Goal: Check status

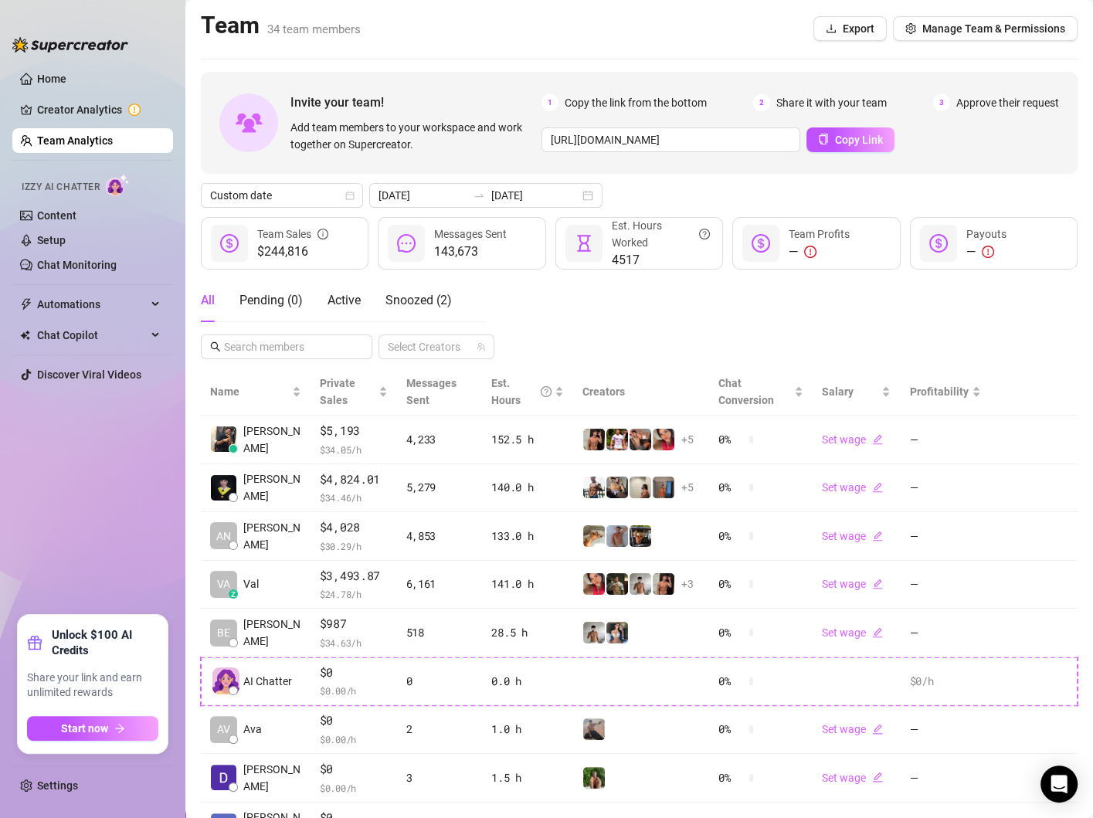
scroll to position [165, 0]
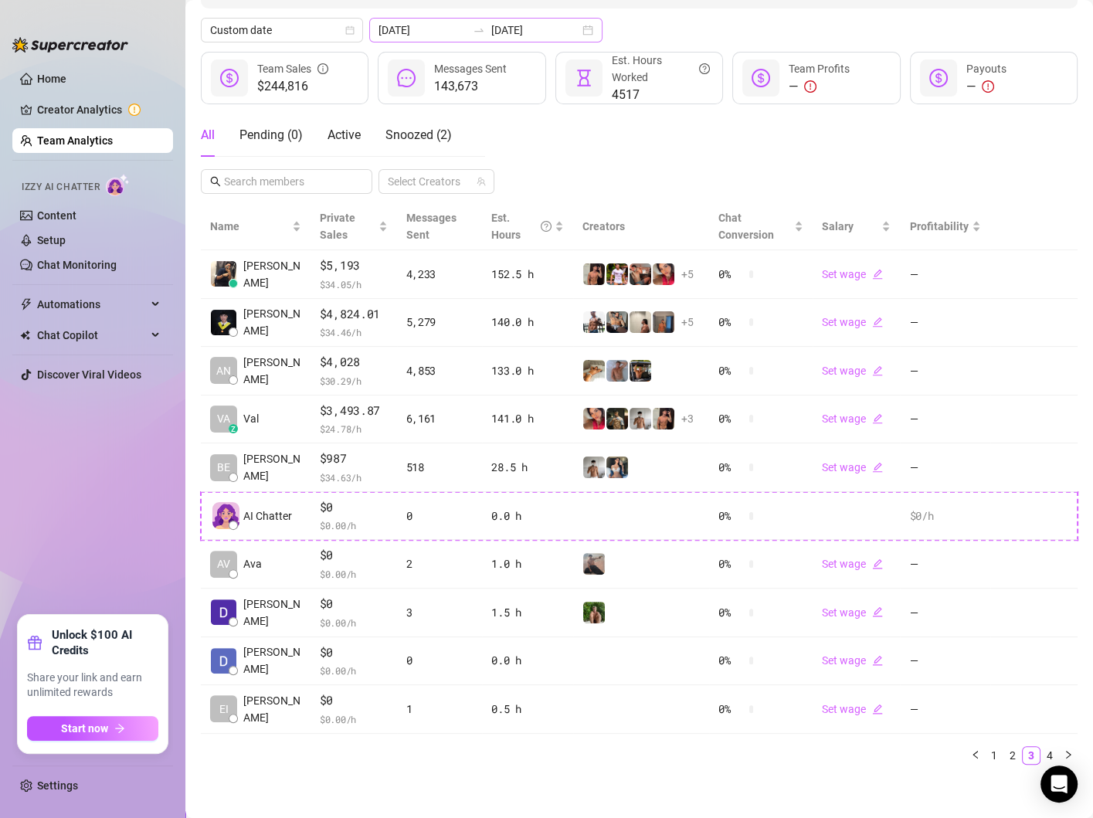
click at [555, 34] on div "[DATE] [DATE]" at bounding box center [485, 30] width 233 height 25
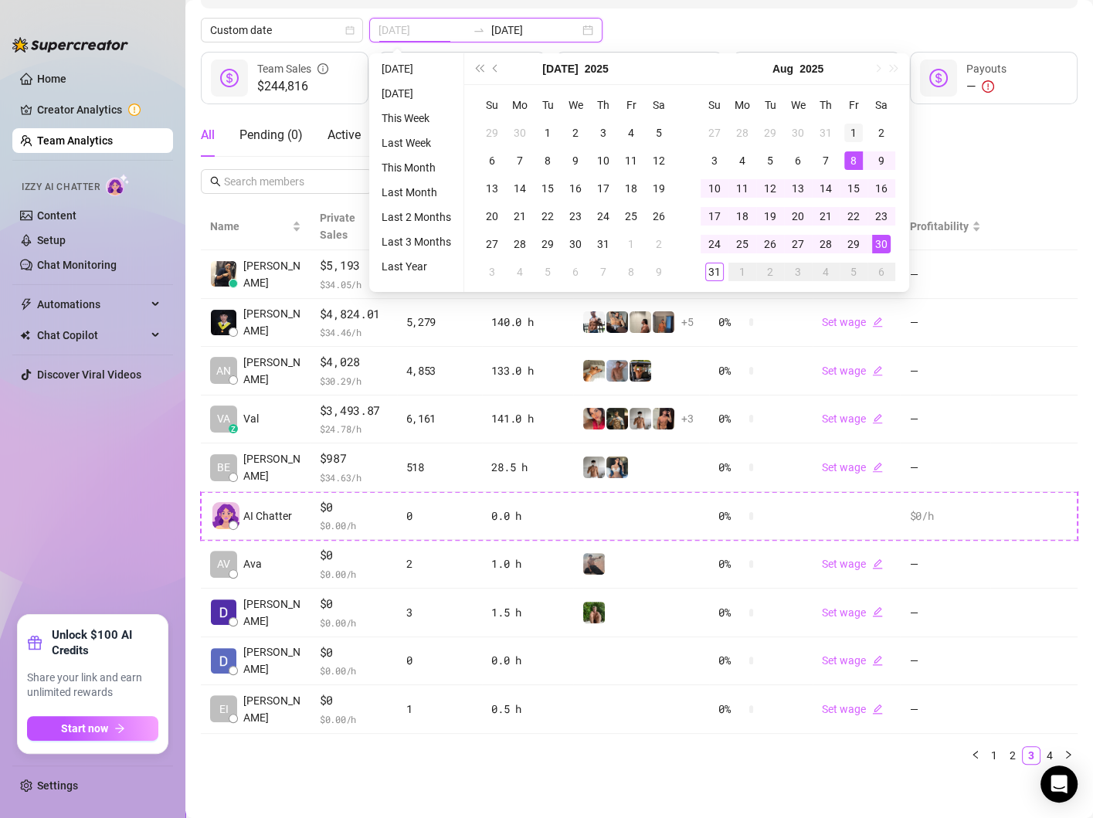
type input "[DATE]"
click at [851, 130] on div "1" at bounding box center [853, 133] width 19 height 19
type input "[DATE]"
click at [713, 277] on div "31" at bounding box center [714, 272] width 19 height 19
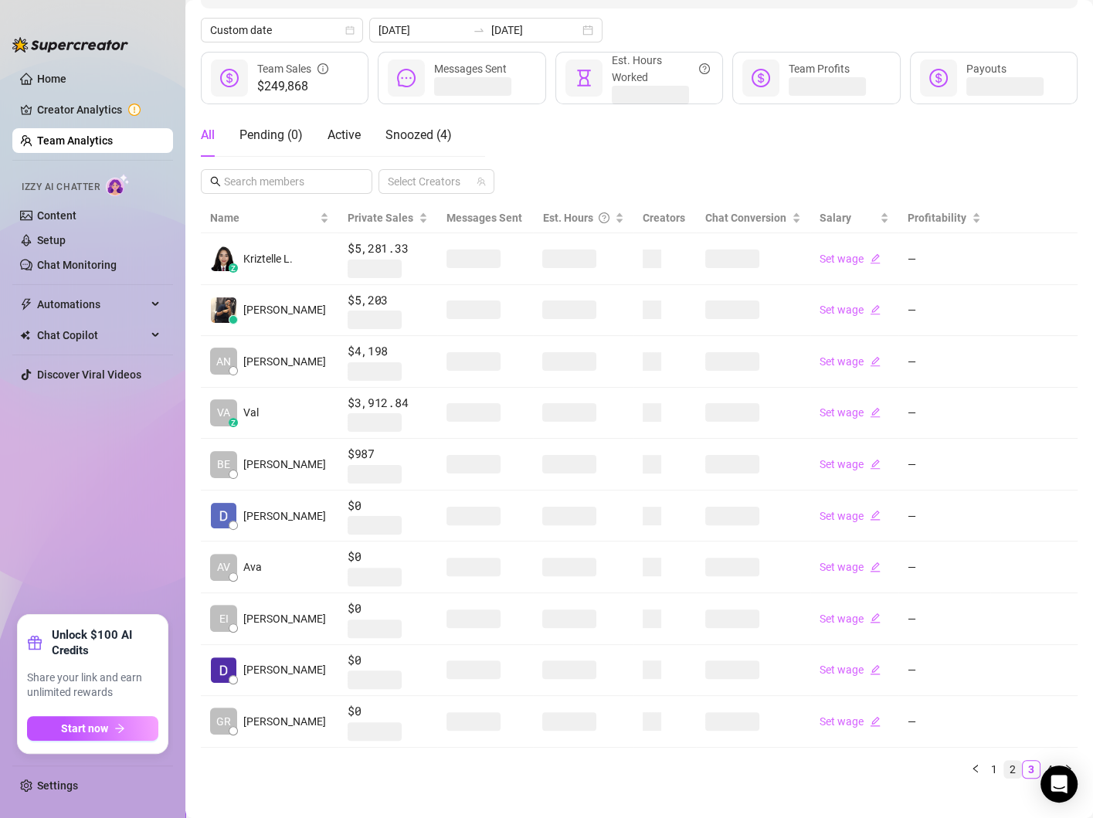
click at [1009, 763] on link "2" at bounding box center [1012, 769] width 17 height 17
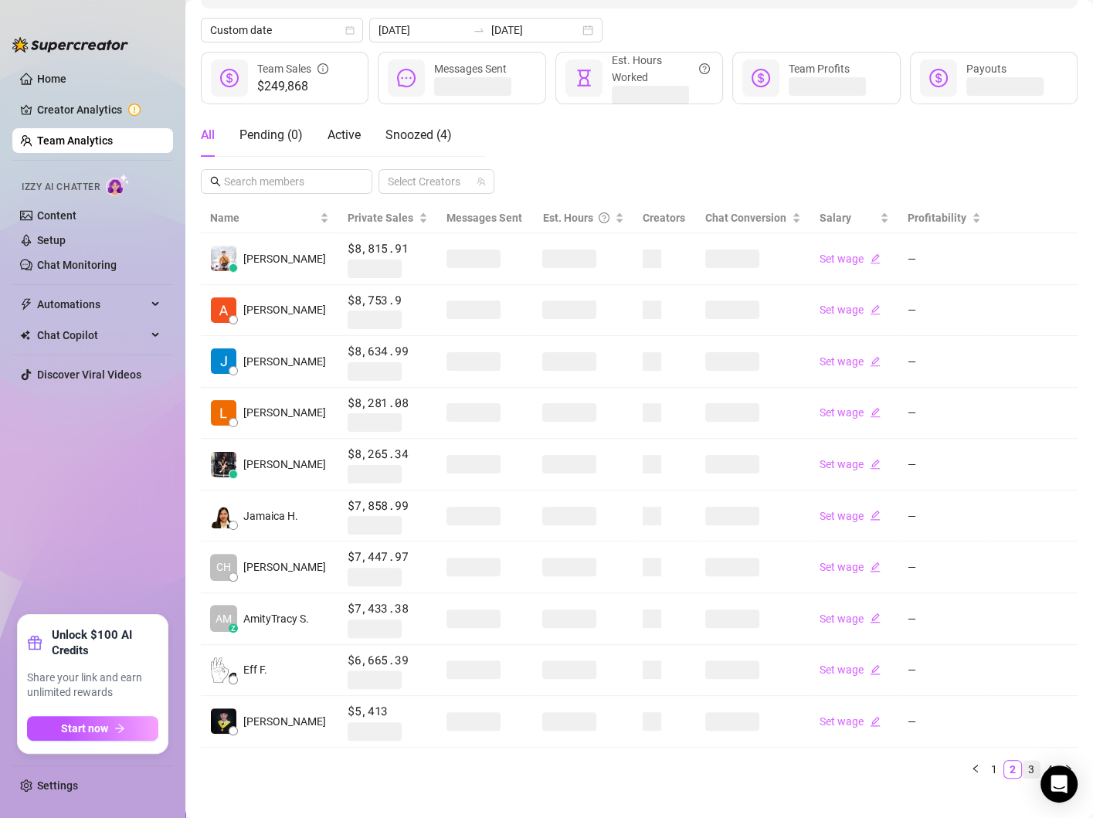
click at [1026, 764] on link "3" at bounding box center [1031, 769] width 17 height 17
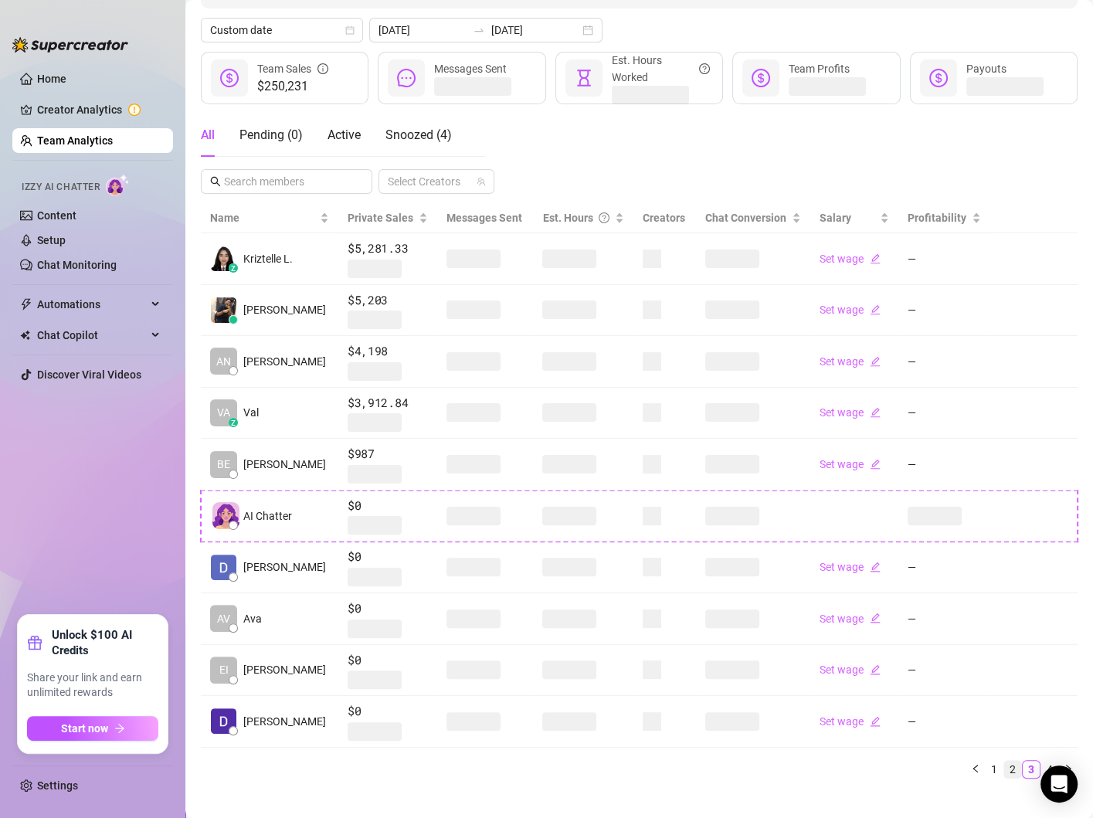
click at [1016, 767] on link "2" at bounding box center [1012, 769] width 17 height 17
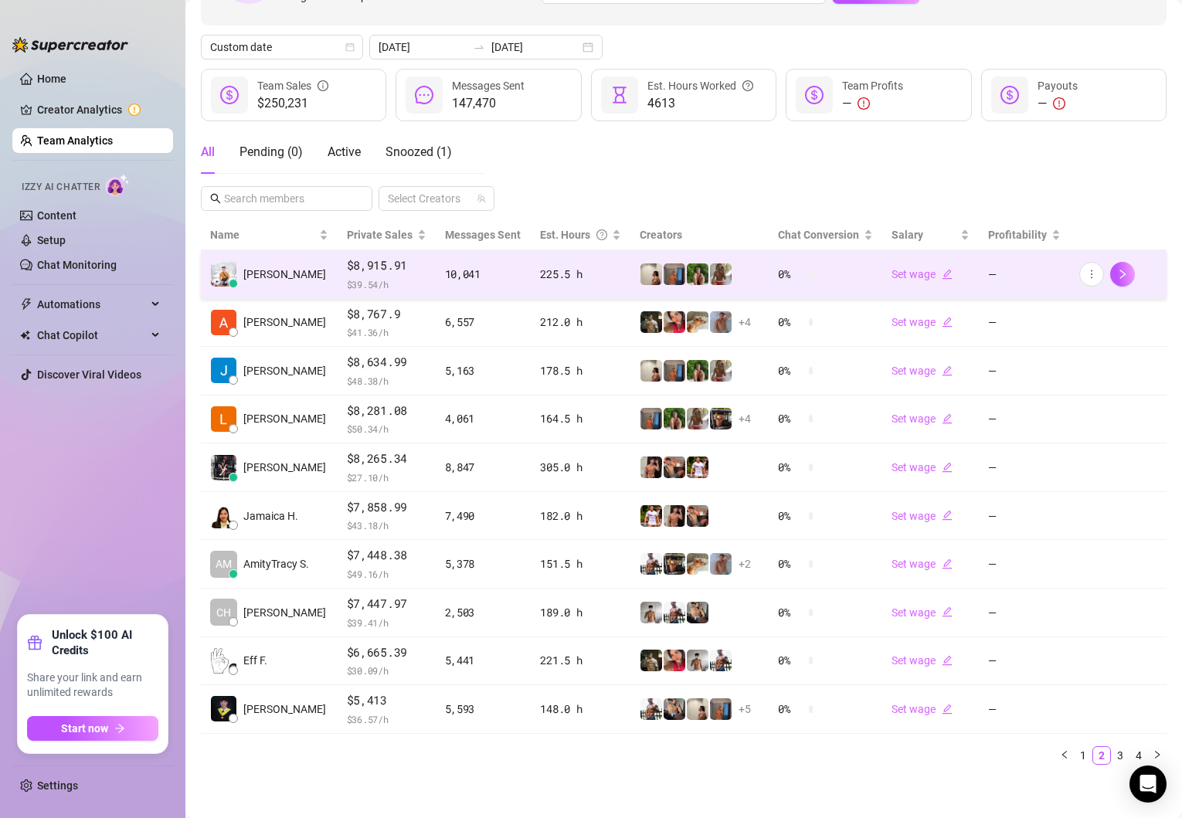
scroll to position [0, 0]
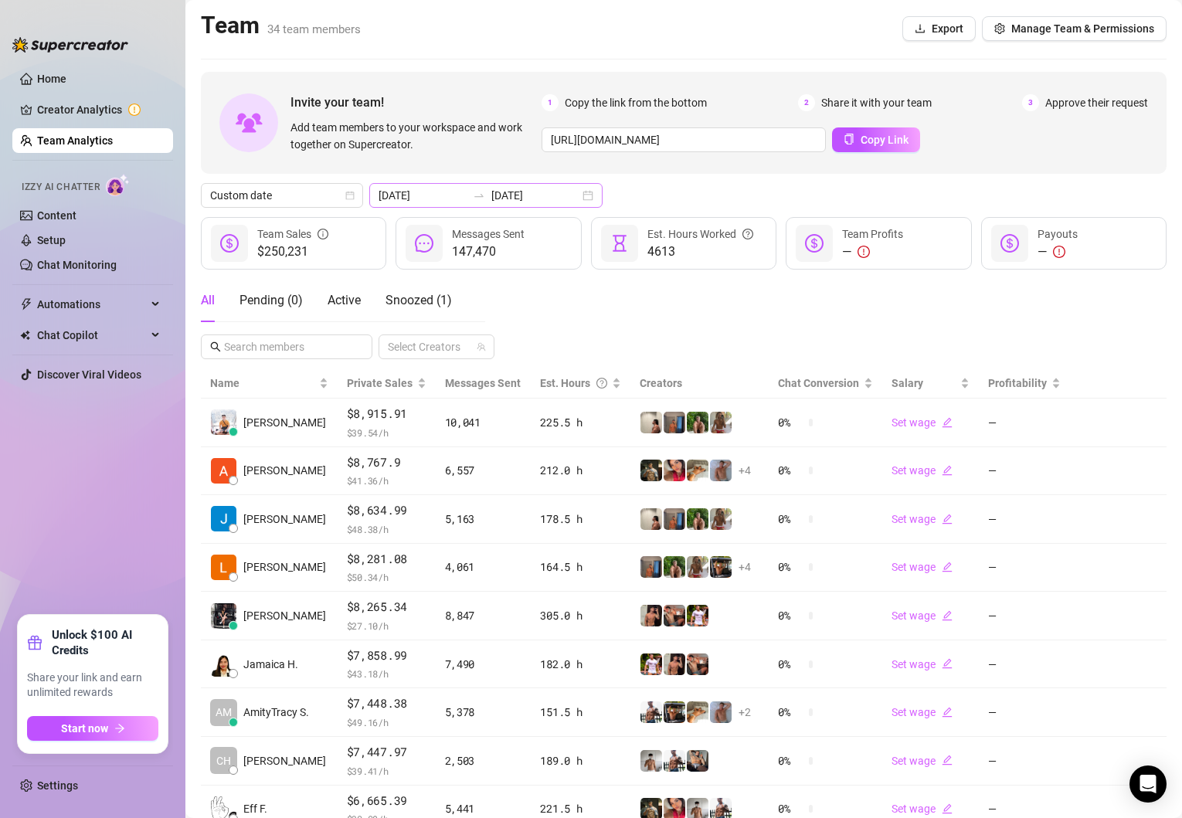
click at [555, 196] on div "[DATE] [DATE]" at bounding box center [485, 195] width 233 height 25
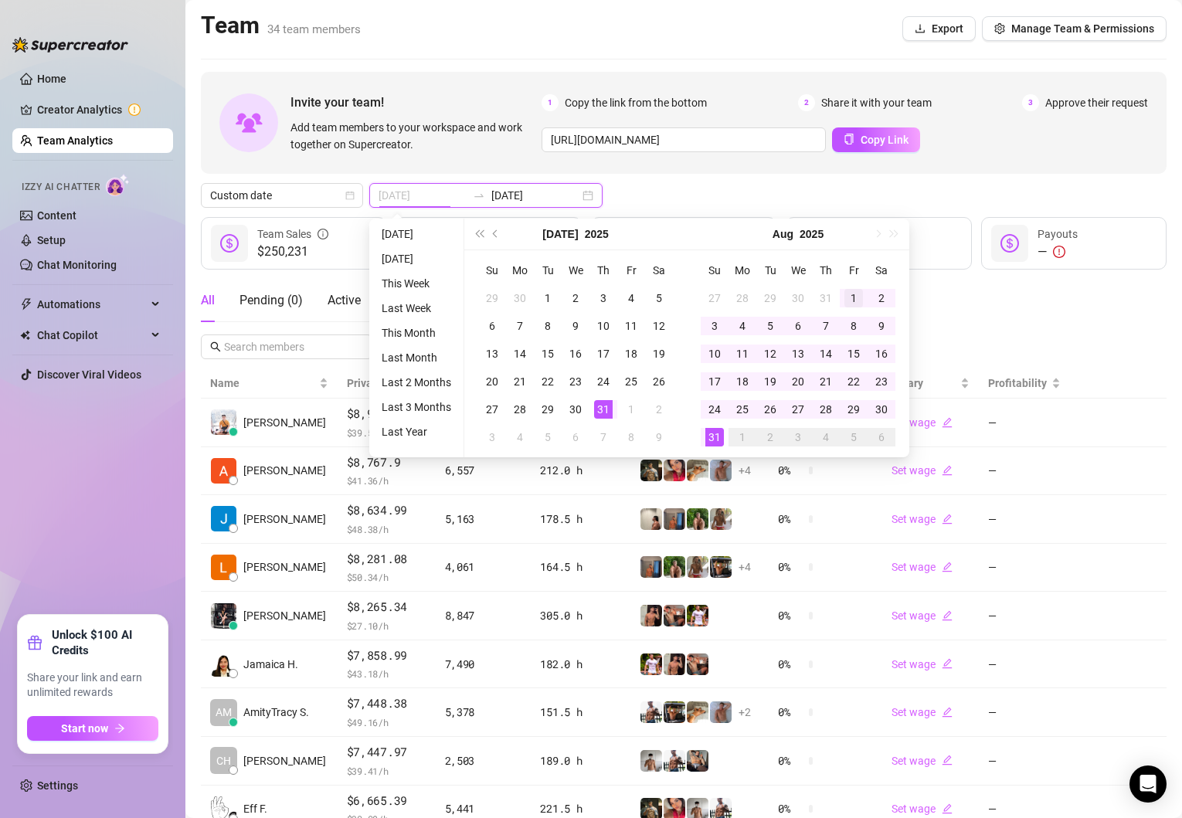
type input "[DATE]"
click at [849, 297] on div "1" at bounding box center [853, 298] width 19 height 19
type input "[DATE]"
click at [713, 432] on div "31" at bounding box center [714, 437] width 19 height 19
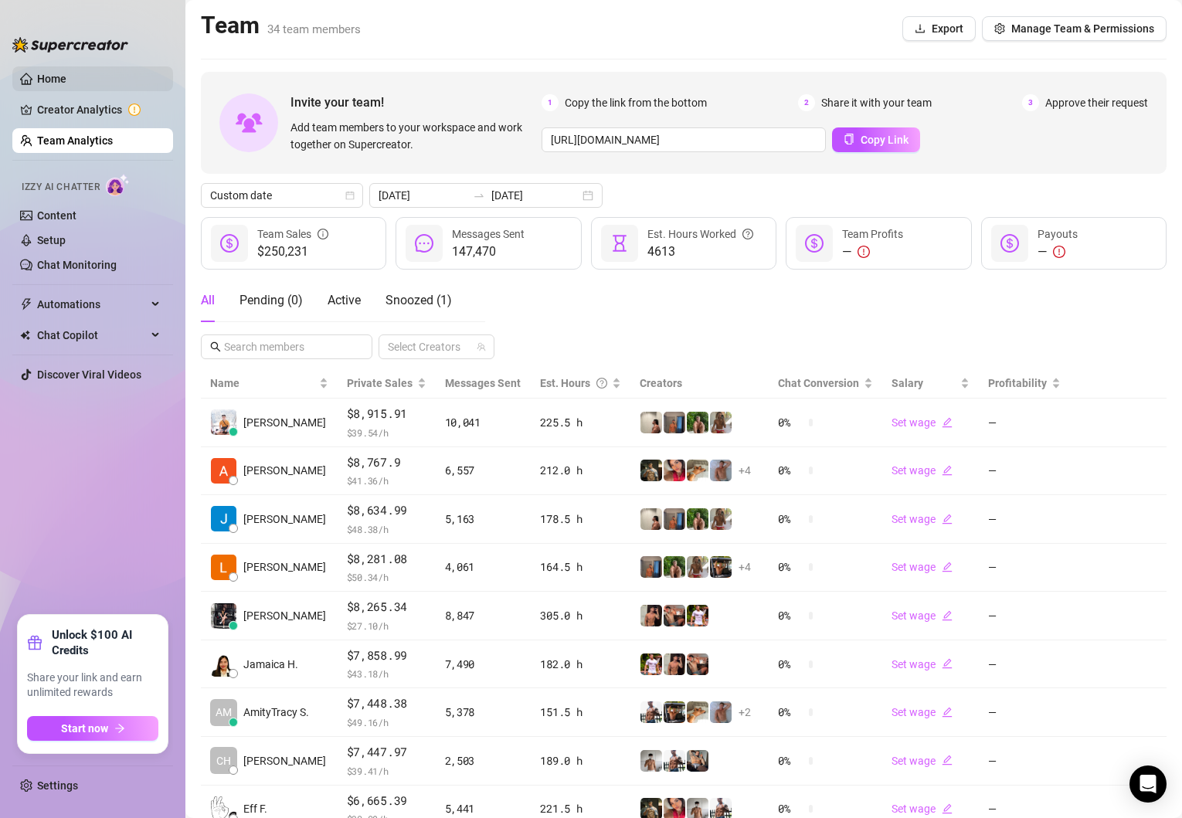
click at [57, 73] on link "Home" at bounding box center [51, 79] width 29 height 12
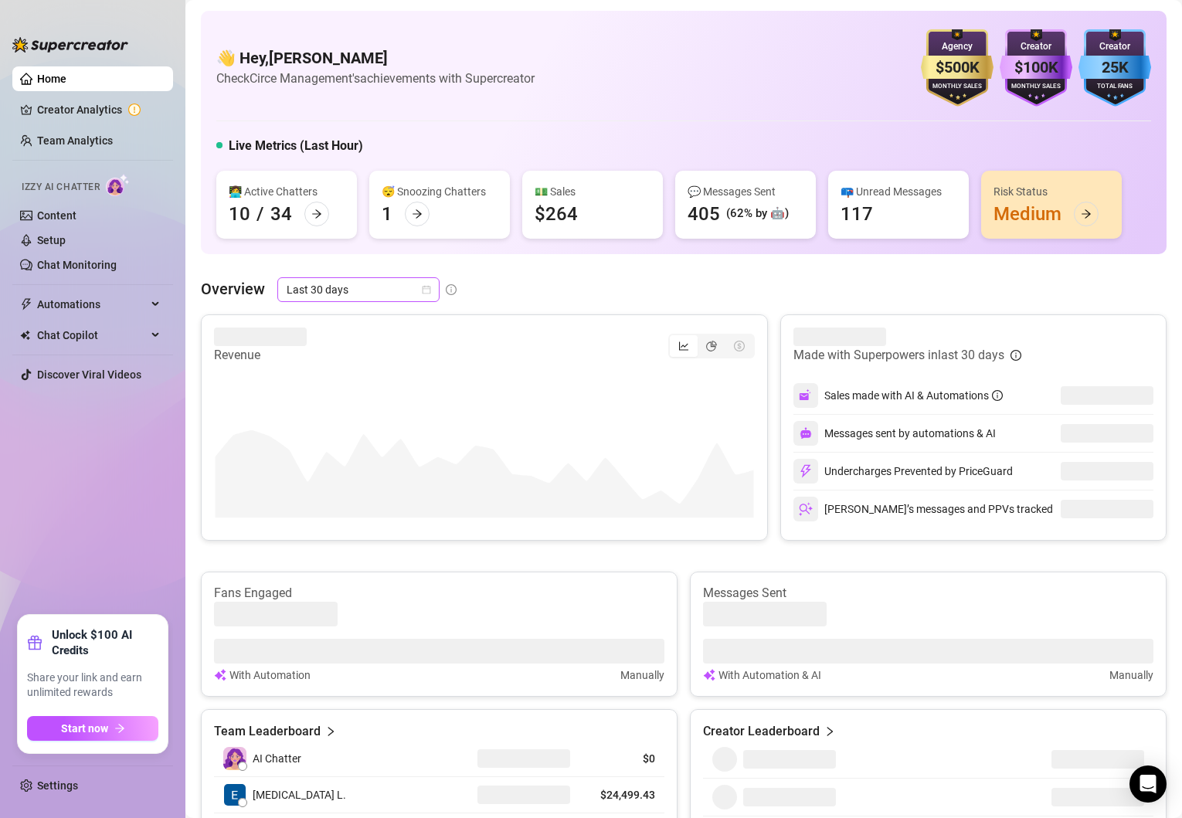
click at [429, 287] on icon "calendar" at bounding box center [427, 290] width 8 height 8
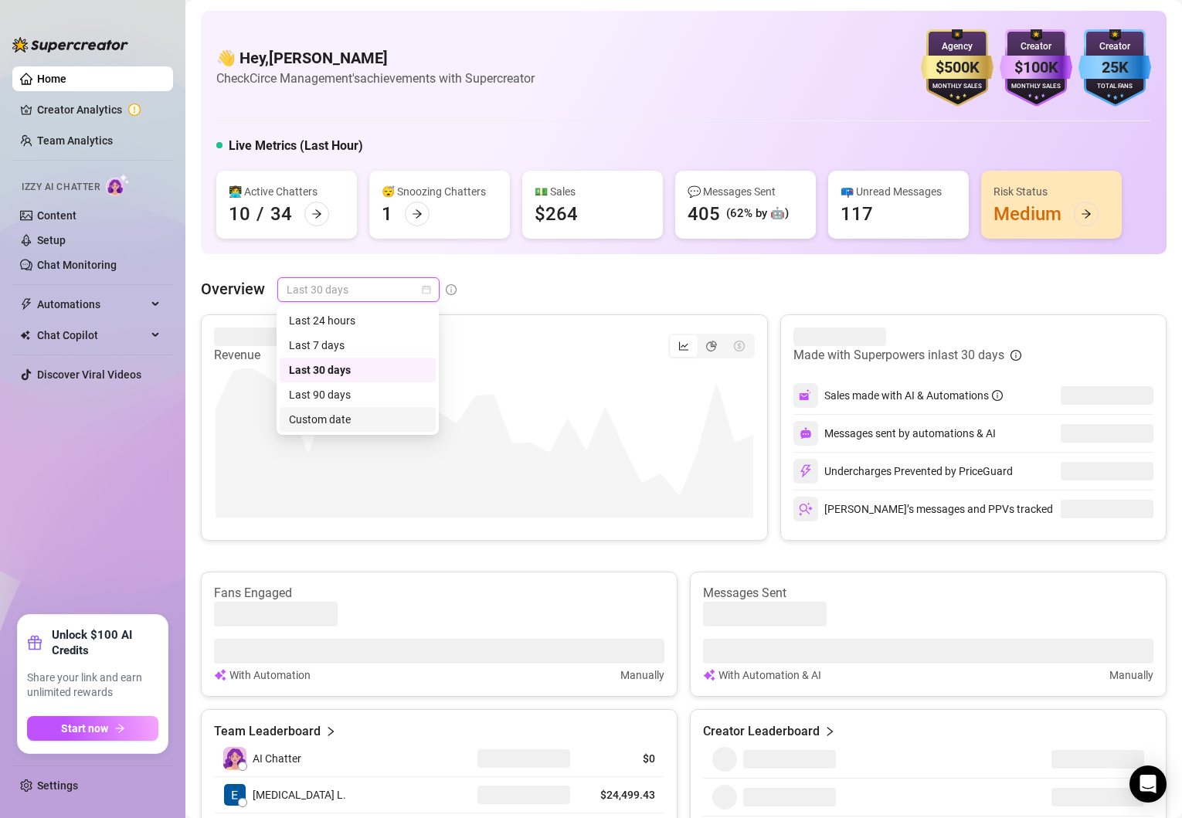
click at [321, 409] on div "Custom date" at bounding box center [358, 419] width 156 height 25
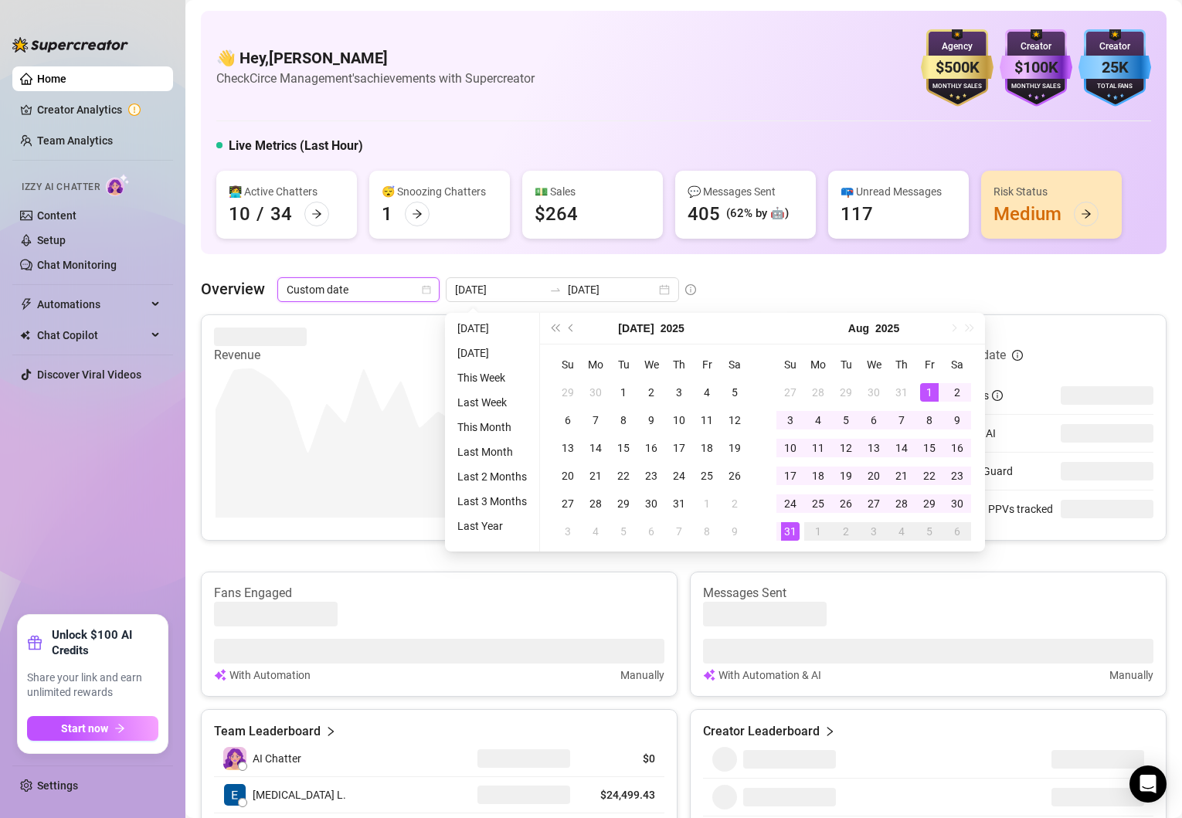
type input "[DATE]"
click at [926, 391] on div "1" at bounding box center [929, 392] width 19 height 19
type input "[DATE]"
click at [787, 536] on div "31" at bounding box center [790, 531] width 19 height 19
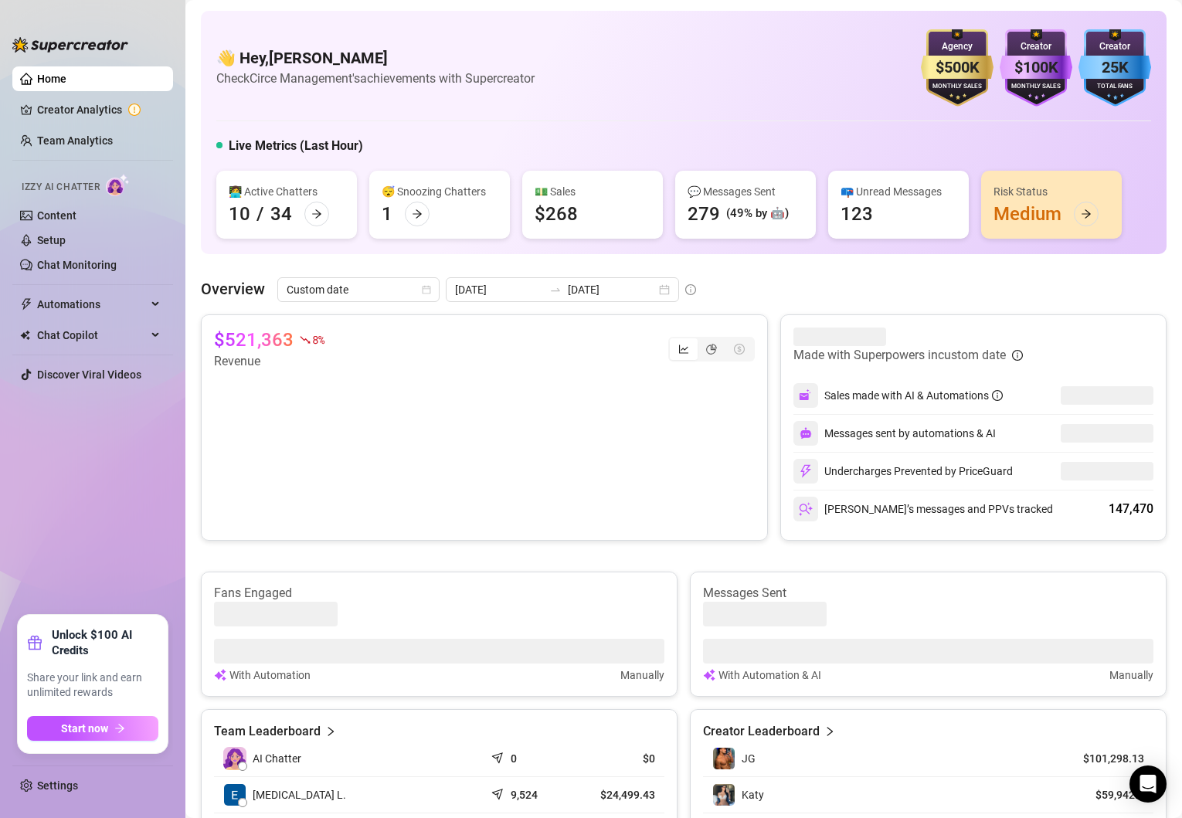
click at [83, 474] on ul "Home Creator Analytics Team Analytics Izzy AI Chatter Content Setup Chat Monito…" at bounding box center [92, 334] width 161 height 548
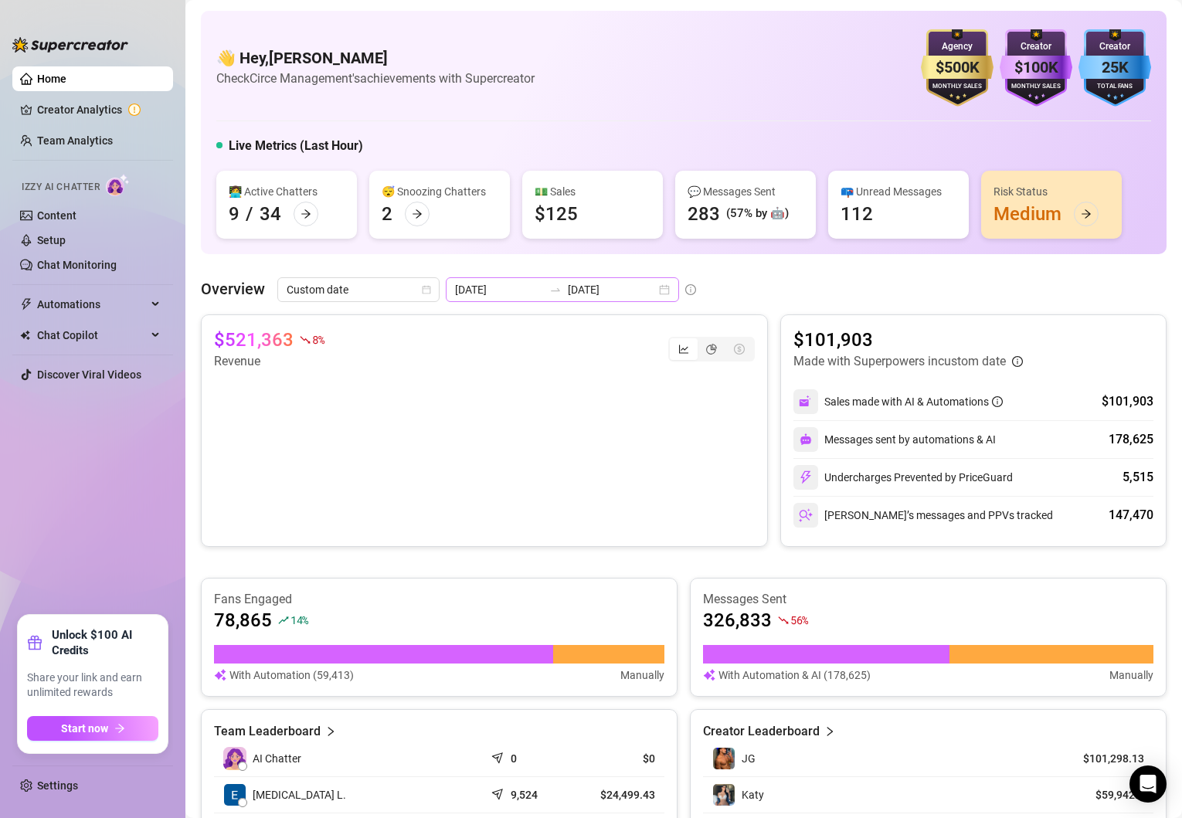
click at [628, 292] on div "[DATE] [DATE]" at bounding box center [562, 289] width 233 height 25
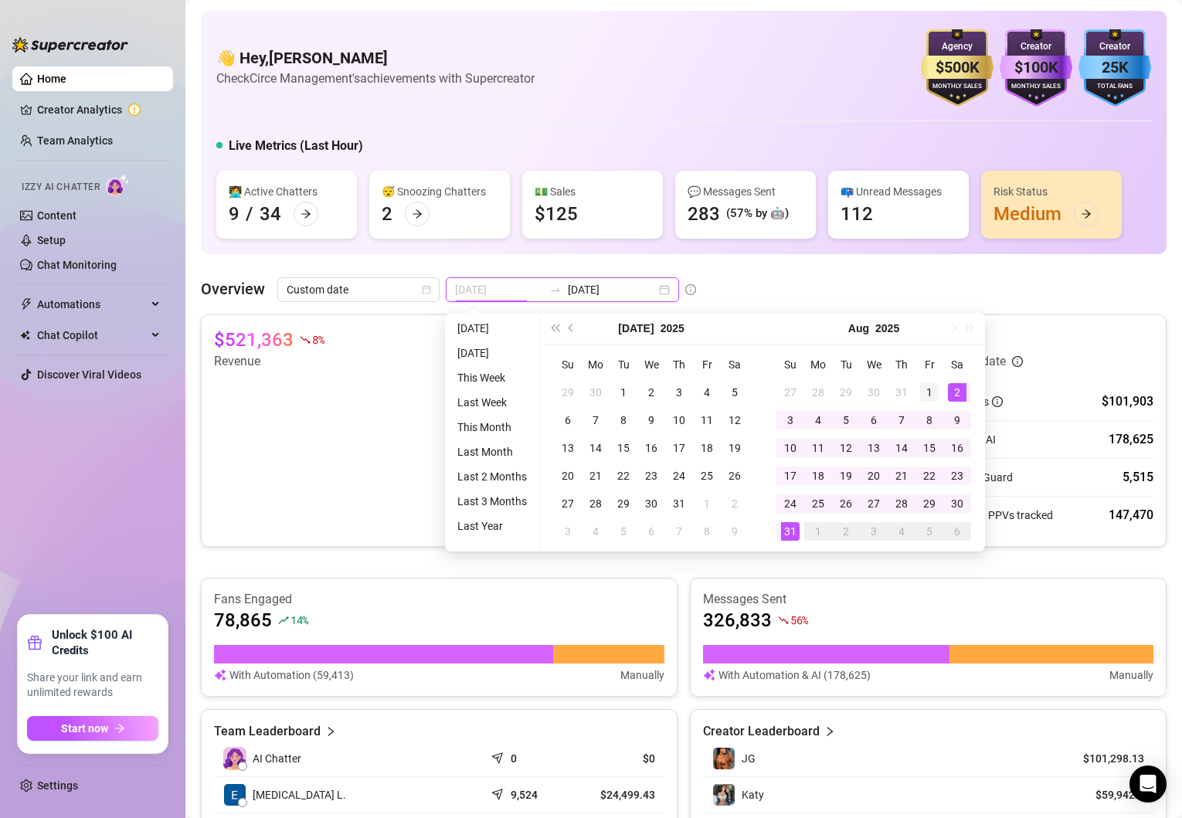
type input "[DATE]"
click at [925, 393] on div "1" at bounding box center [929, 392] width 19 height 19
type input "[DATE]"
click at [796, 522] on div "31" at bounding box center [790, 531] width 19 height 19
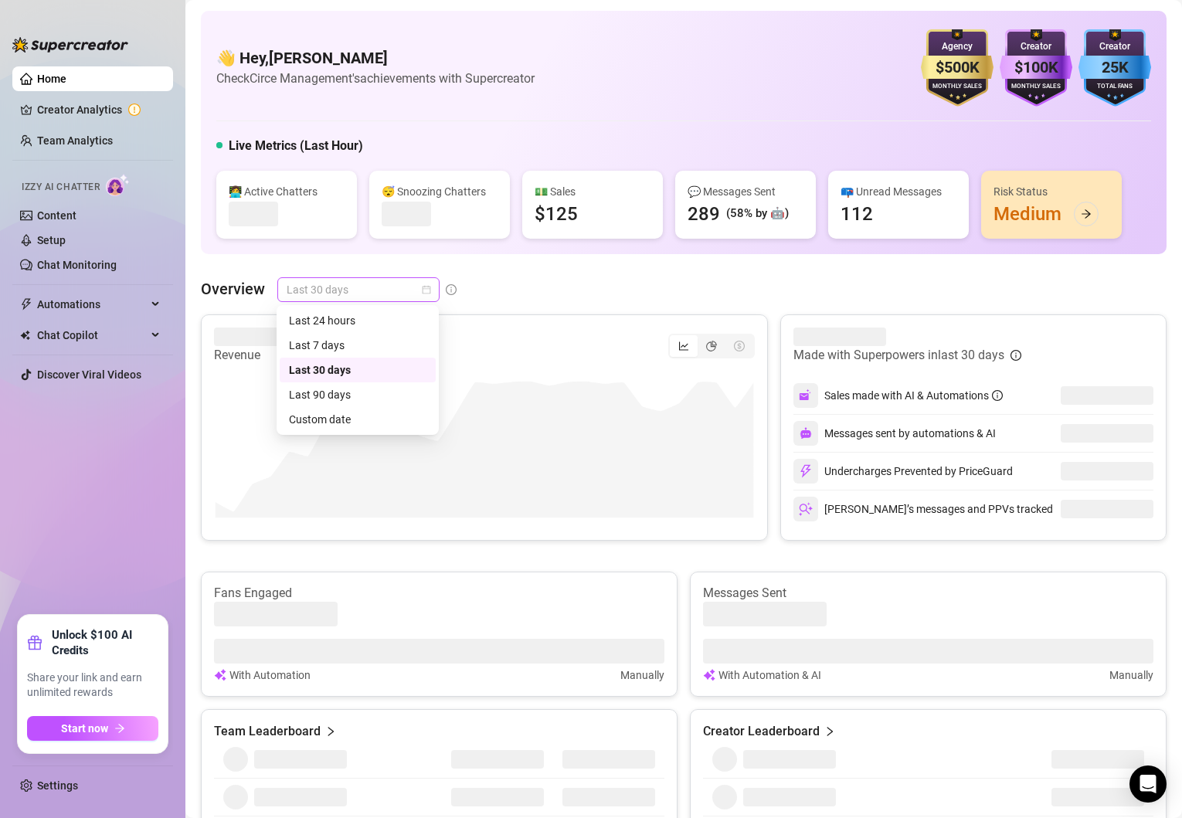
click at [418, 289] on span "Last 30 days" at bounding box center [359, 289] width 144 height 23
click at [378, 418] on div "Custom date" at bounding box center [357, 419] width 137 height 17
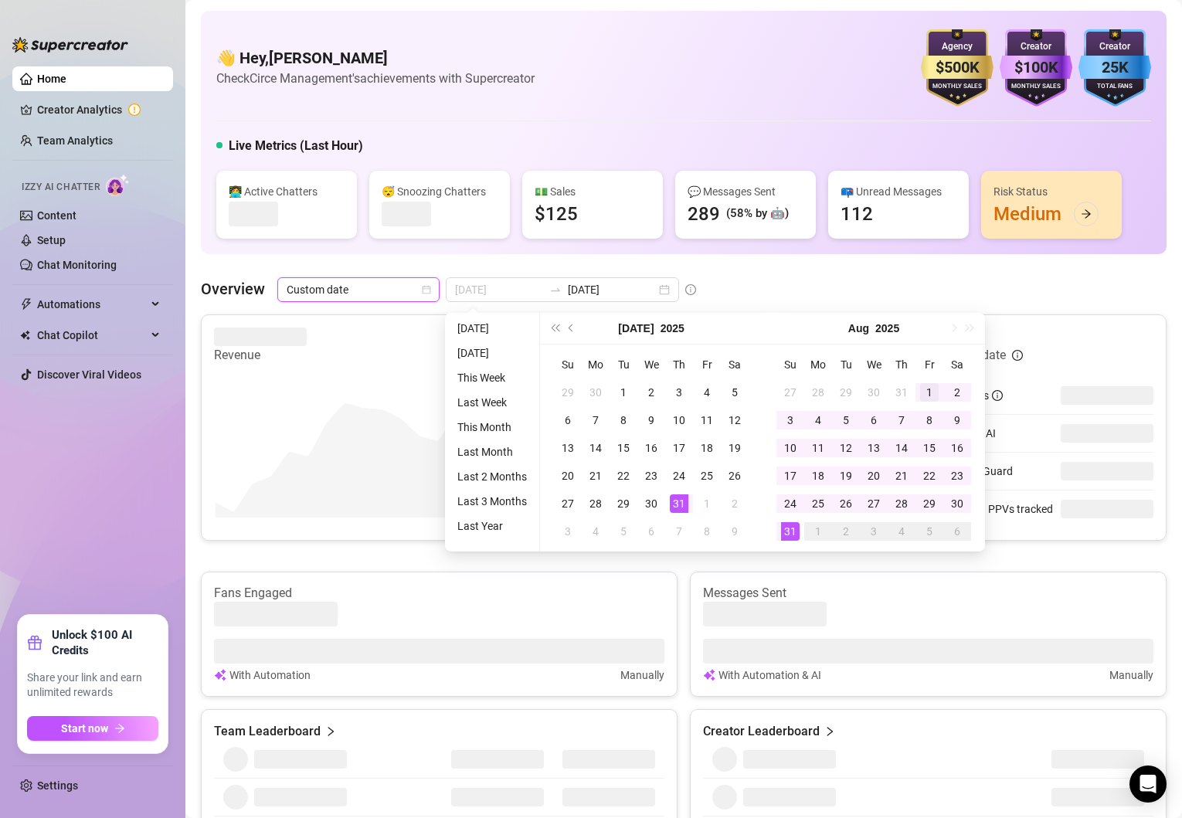
type input "[DATE]"
click at [928, 395] on div "1" at bounding box center [929, 392] width 19 height 19
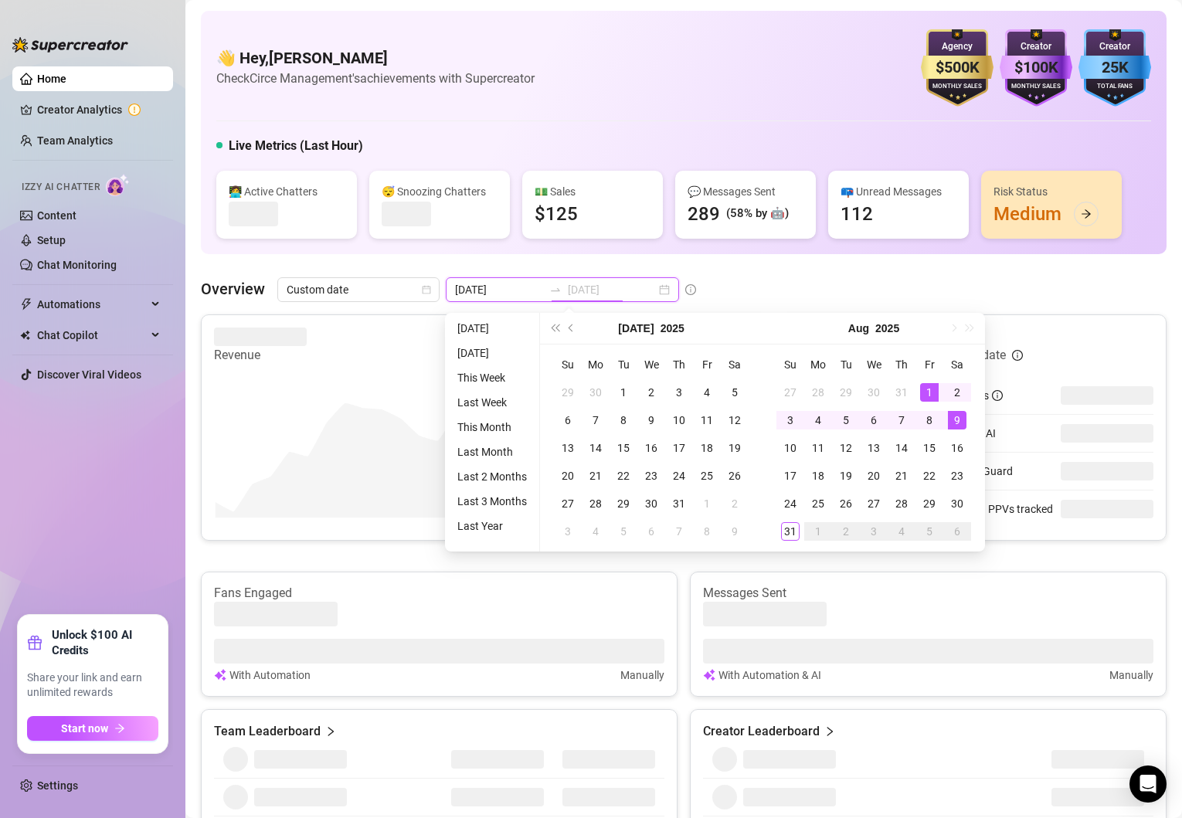
type input "[DATE]"
click at [786, 535] on div "31" at bounding box center [790, 531] width 19 height 19
